Goal: Navigation & Orientation: Find specific page/section

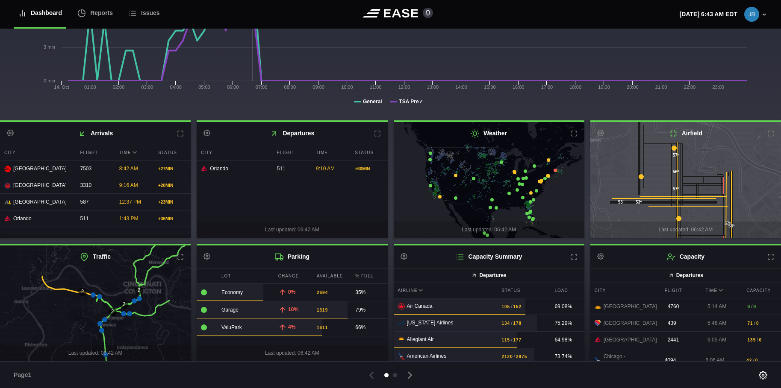
click at [139, 299] on icon at bounding box center [139, 299] width 5 height 5
click at [394, 375] on div at bounding box center [395, 375] width 4 height 4
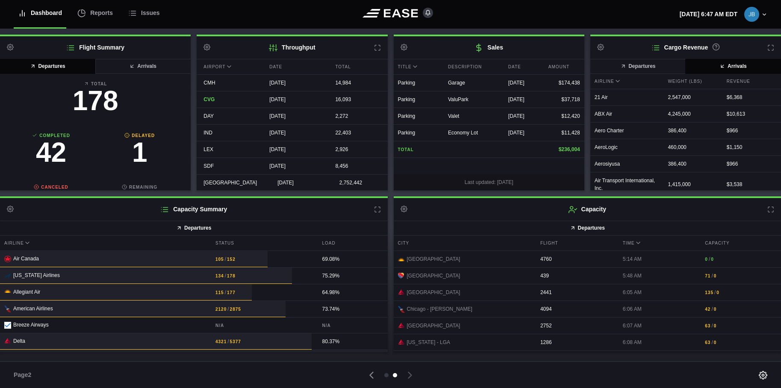
click at [769, 208] on icon at bounding box center [770, 209] width 7 height 7
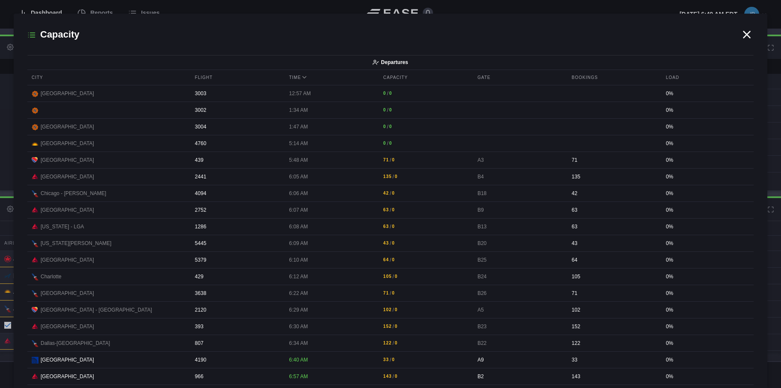
click at [742, 32] on icon at bounding box center [746, 34] width 13 height 13
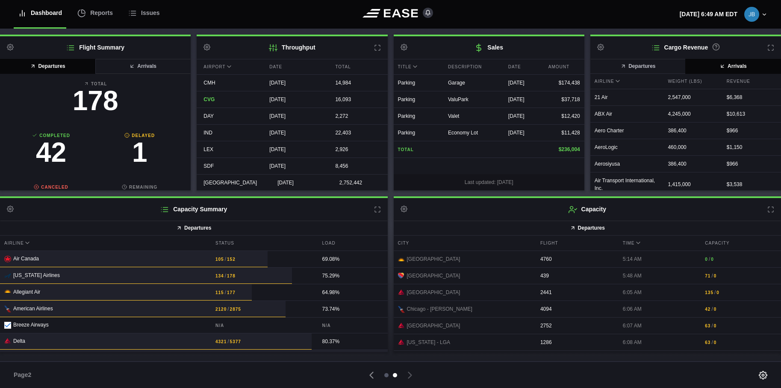
click at [385, 376] on div at bounding box center [386, 375] width 4 height 4
